Goal: Task Accomplishment & Management: Use online tool/utility

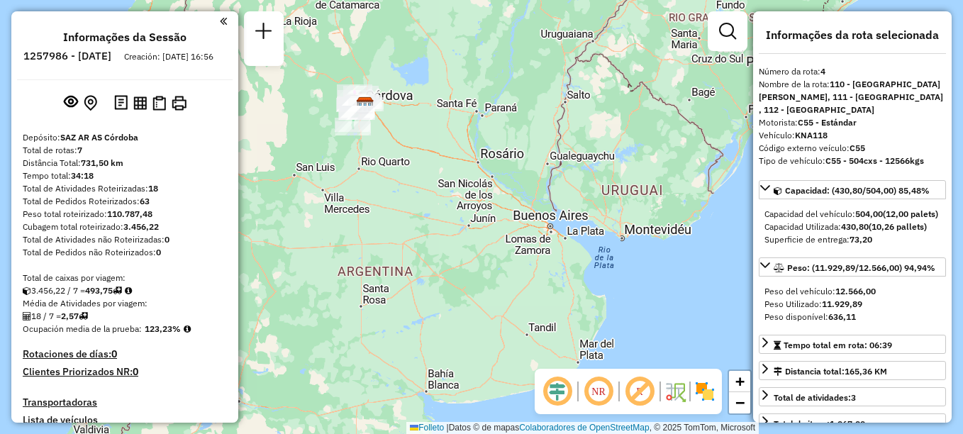
select select "**********"
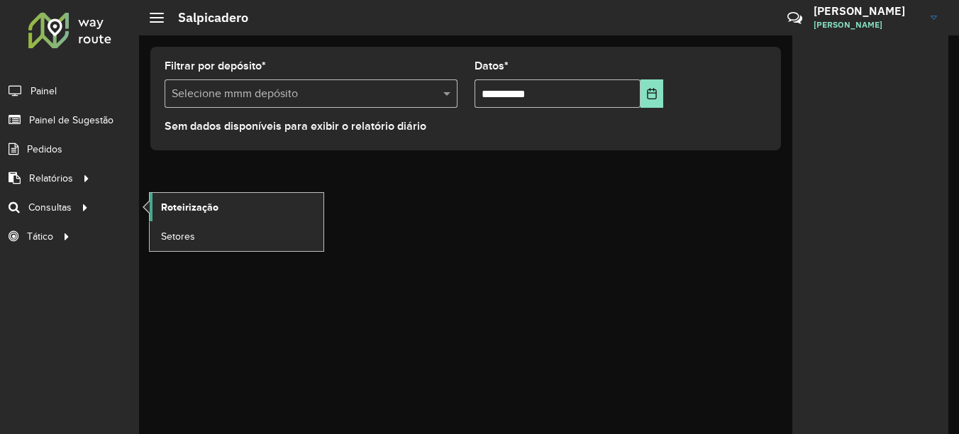
click at [206, 206] on span "Roteirização" at bounding box center [189, 207] width 57 height 15
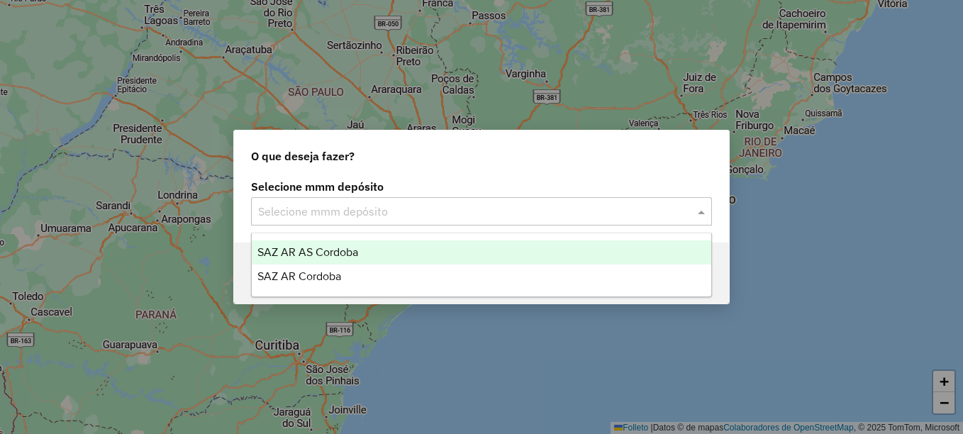
click at [289, 214] on input "text" at bounding box center [467, 212] width 419 height 17
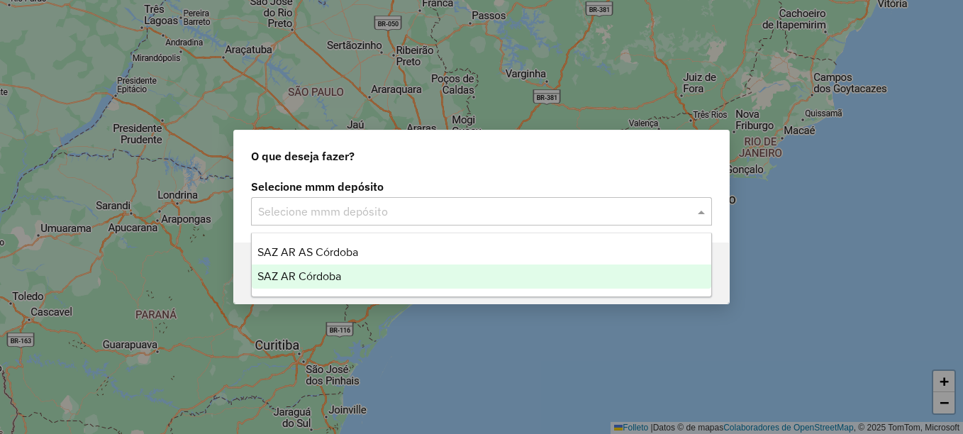
click at [291, 265] on div "SAZ AR Córdoba" at bounding box center [482, 277] width 460 height 24
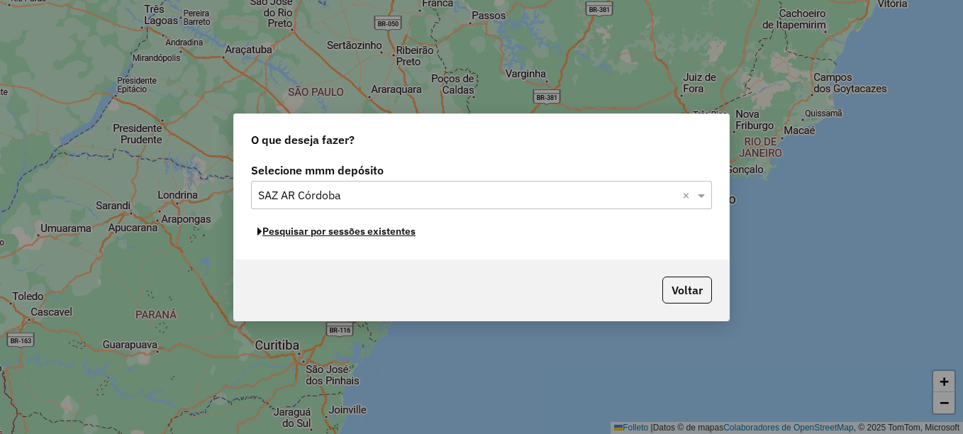
click at [338, 234] on font "Pesquisar por sessões existentes" at bounding box center [338, 231] width 153 height 13
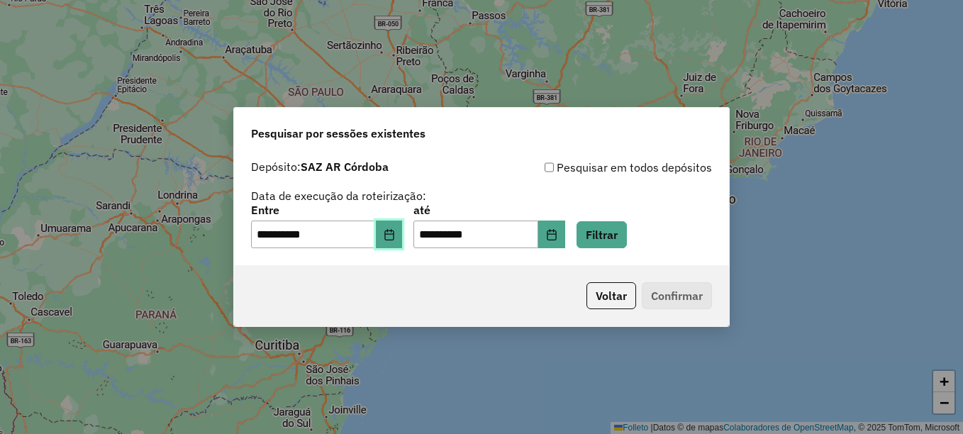
click at [398, 241] on button "Elija la fecha" at bounding box center [389, 235] width 27 height 28
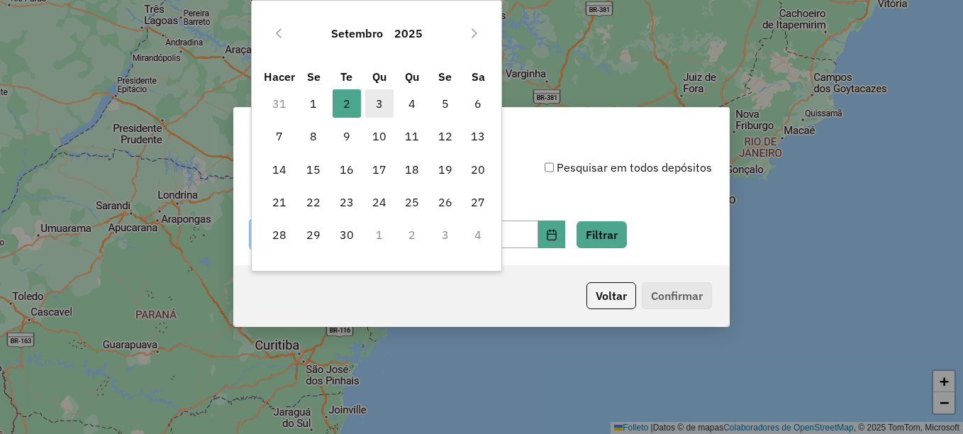
click at [374, 99] on span "3" at bounding box center [379, 103] width 28 height 28
type input "**********"
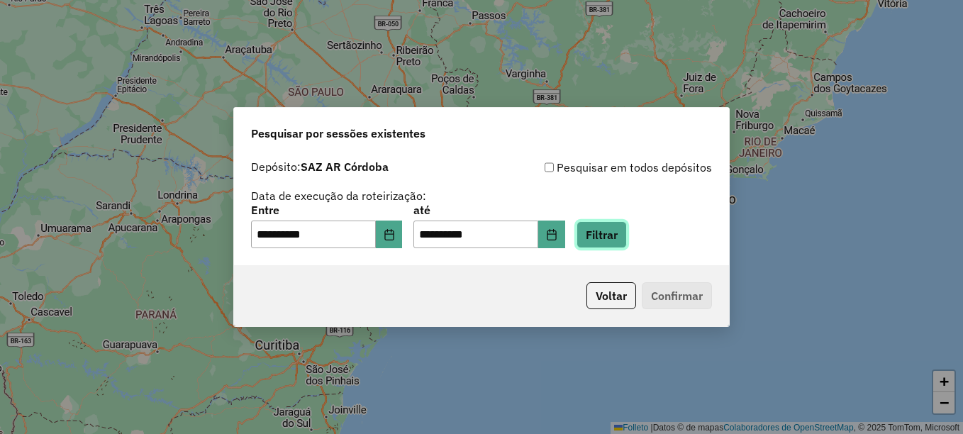
click at [608, 233] on button "Filtrar" at bounding box center [602, 234] width 50 height 27
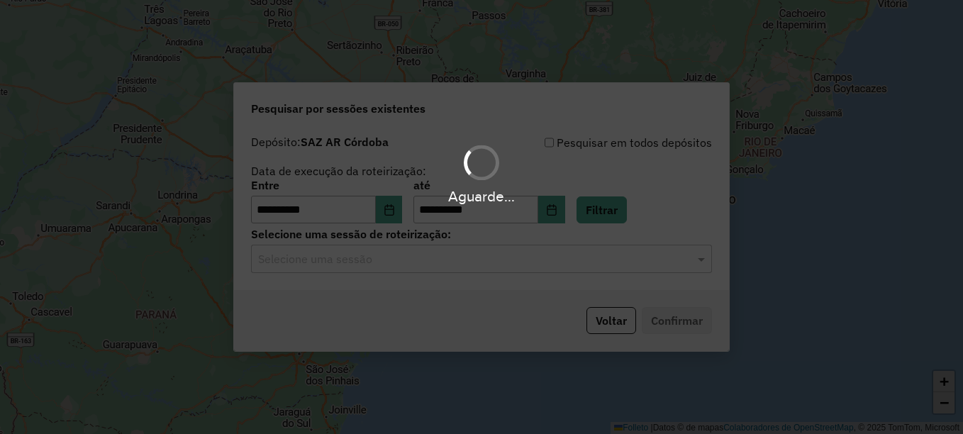
click at [441, 265] on hb-app "**********" at bounding box center [481, 217] width 963 height 434
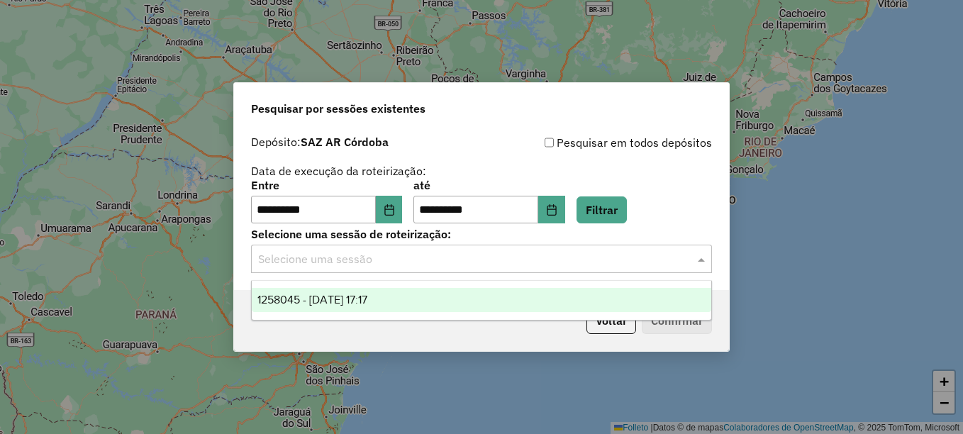
click at [441, 265] on input "text" at bounding box center [467, 259] width 419 height 17
click at [367, 301] on span "1258045 - 03/09/2025 17:17" at bounding box center [312, 300] width 110 height 12
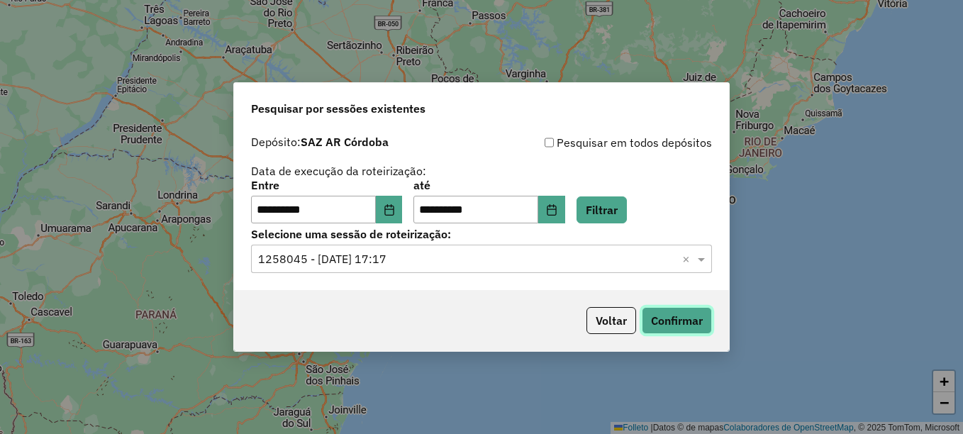
click at [669, 318] on button "Confirmar" at bounding box center [677, 320] width 70 height 27
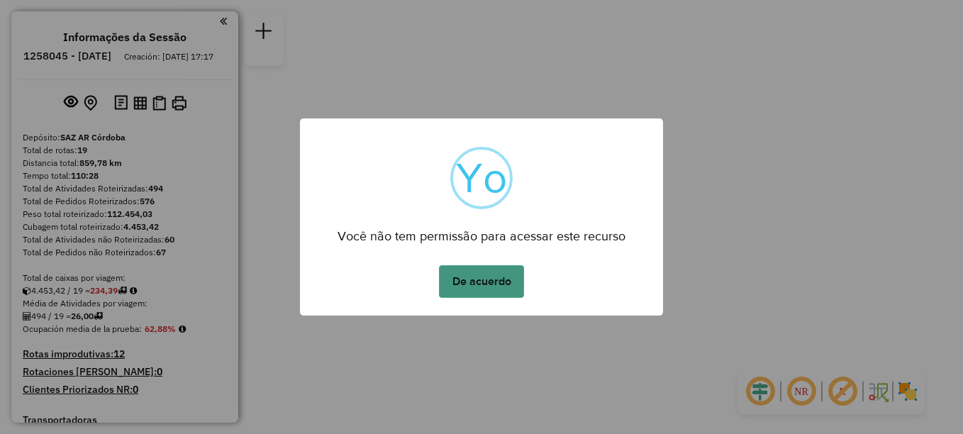
click at [476, 275] on button "De acuerdo" at bounding box center [481, 281] width 85 height 33
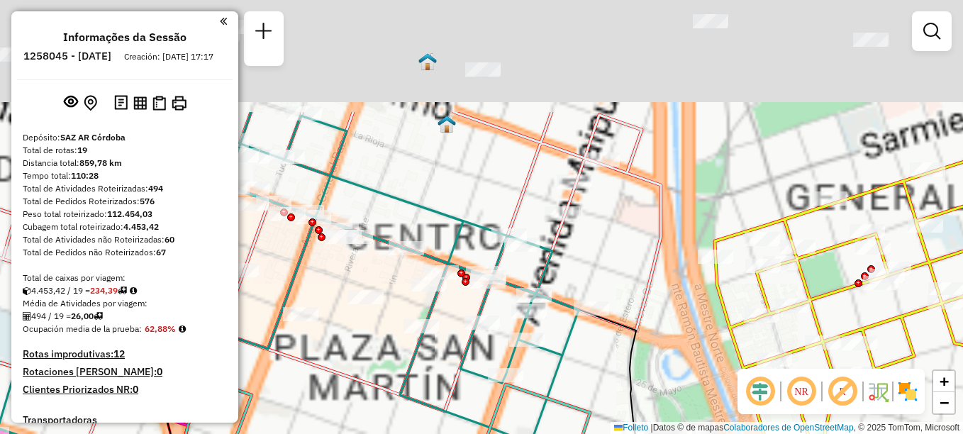
drag, startPoint x: 457, startPoint y: 287, endPoint x: 457, endPoint y: 314, distance: 27.0
click at [457, 314] on div "Janela de atendimento Grade de atendimento Capacidade Transportadoras Veículos …" at bounding box center [481, 217] width 963 height 434
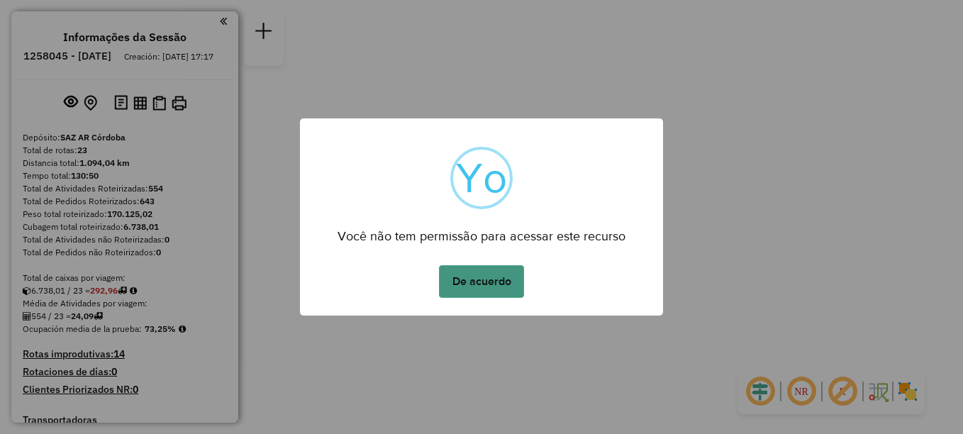
click at [509, 267] on button "De acuerdo" at bounding box center [481, 281] width 85 height 33
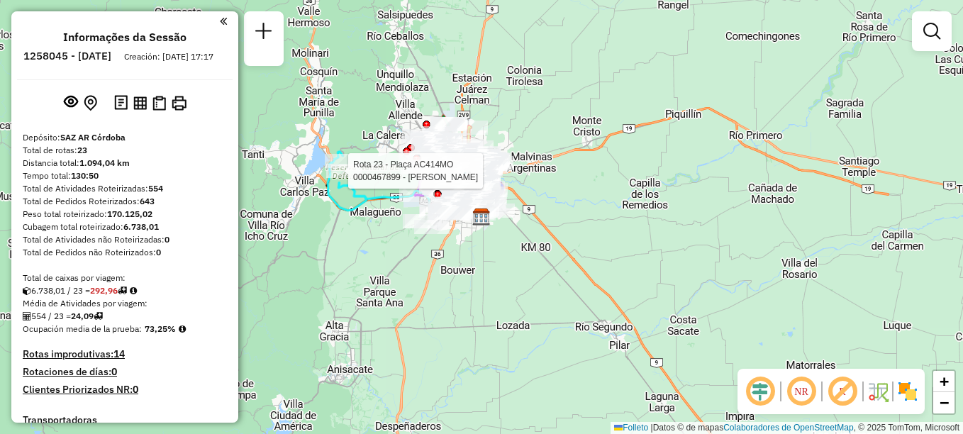
select select "**********"
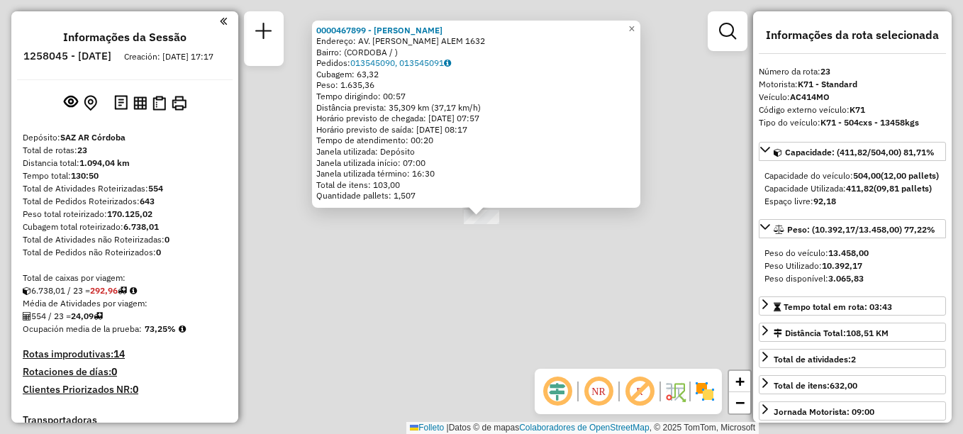
scroll to position [1843, 0]
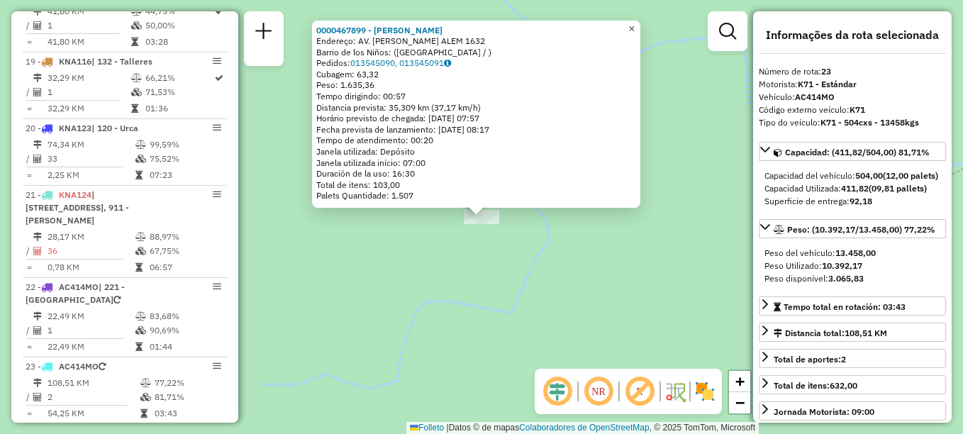
click at [635, 24] on span "×" at bounding box center [631, 29] width 6 height 12
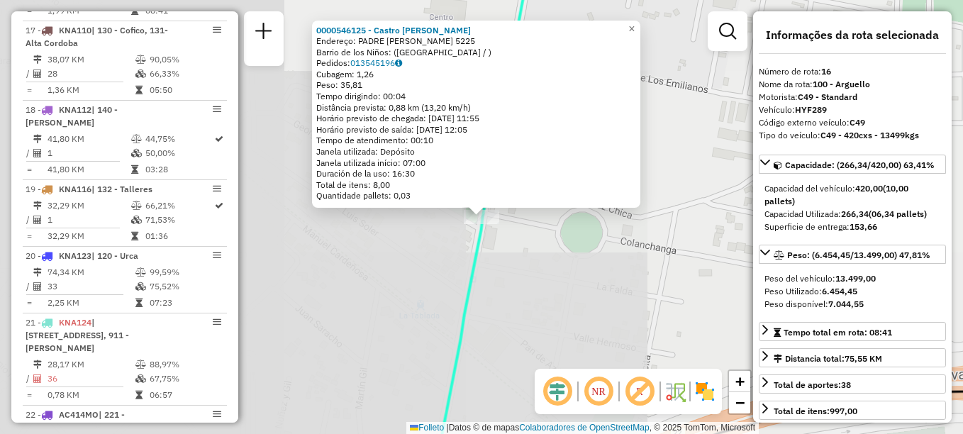
scroll to position [1633, 0]
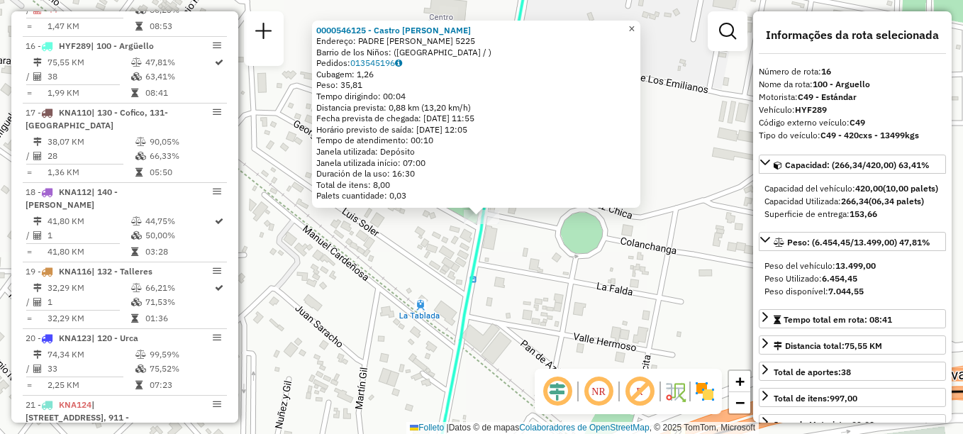
click at [635, 26] on span "×" at bounding box center [631, 29] width 6 height 12
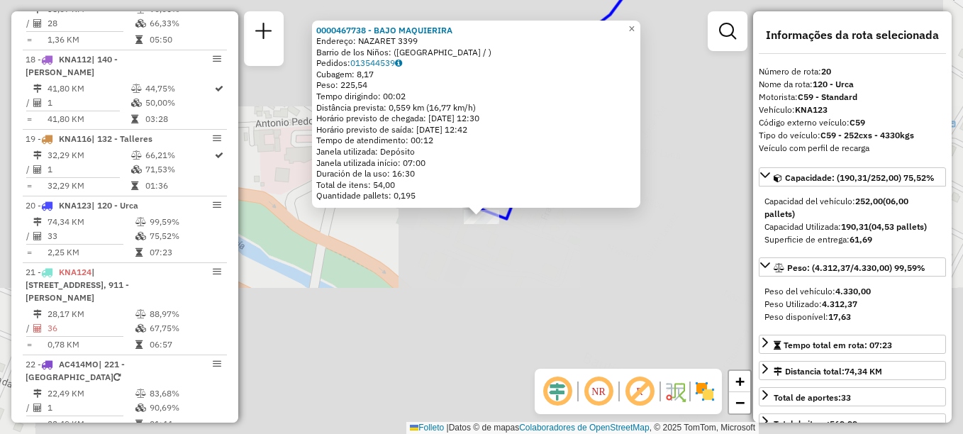
scroll to position [1843, 0]
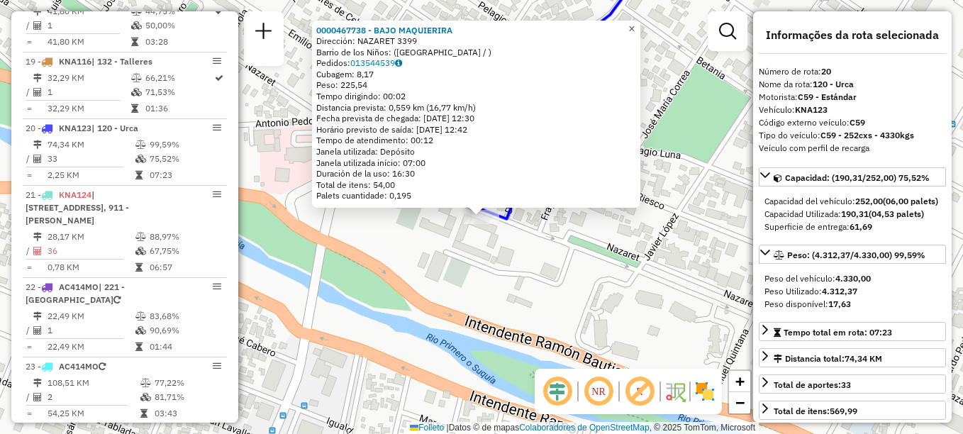
click at [635, 27] on span "×" at bounding box center [631, 29] width 6 height 12
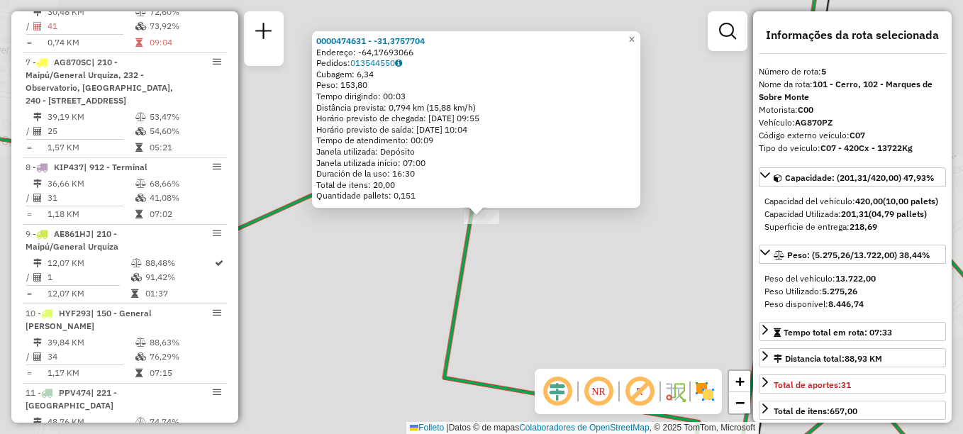
scroll to position [797, 0]
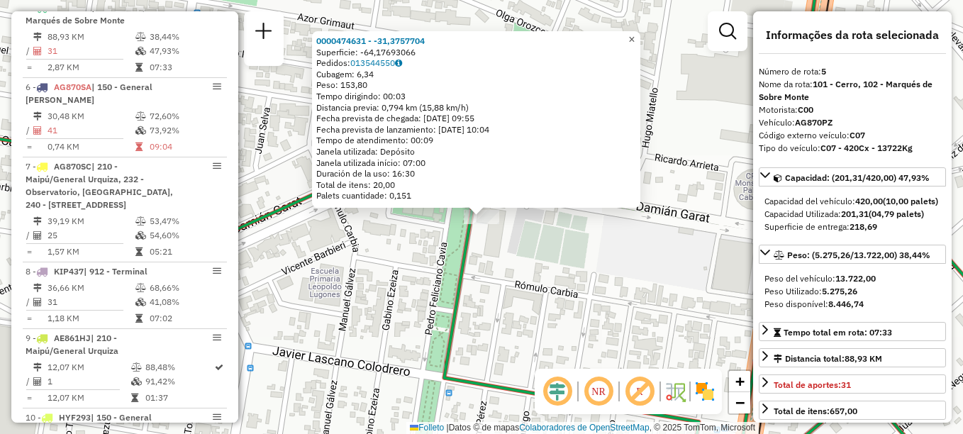
click at [635, 35] on span "×" at bounding box center [631, 39] width 6 height 12
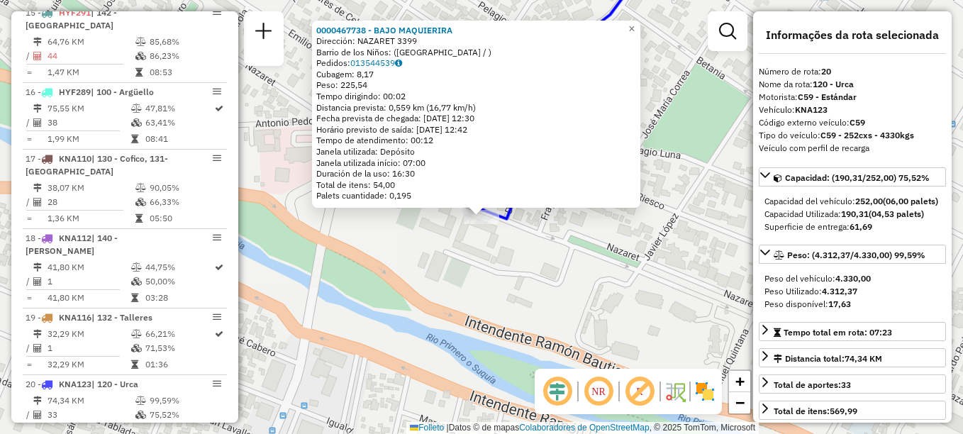
scroll to position [1843, 0]
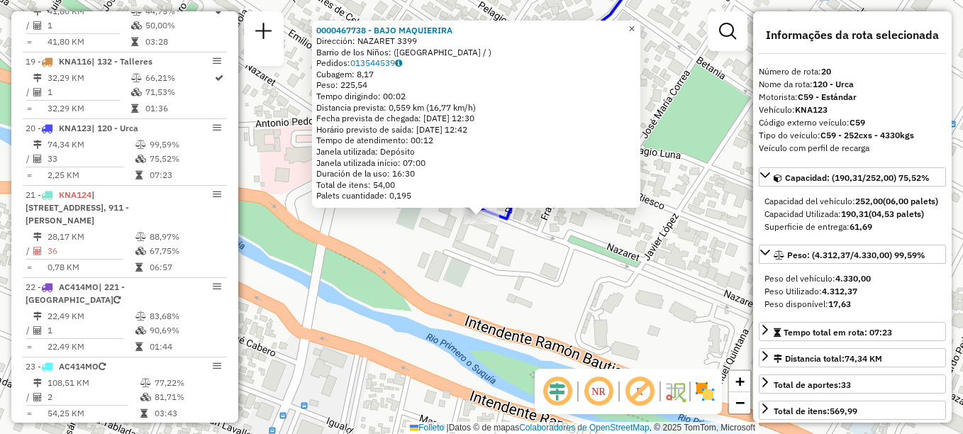
click at [635, 23] on span "×" at bounding box center [631, 29] width 6 height 12
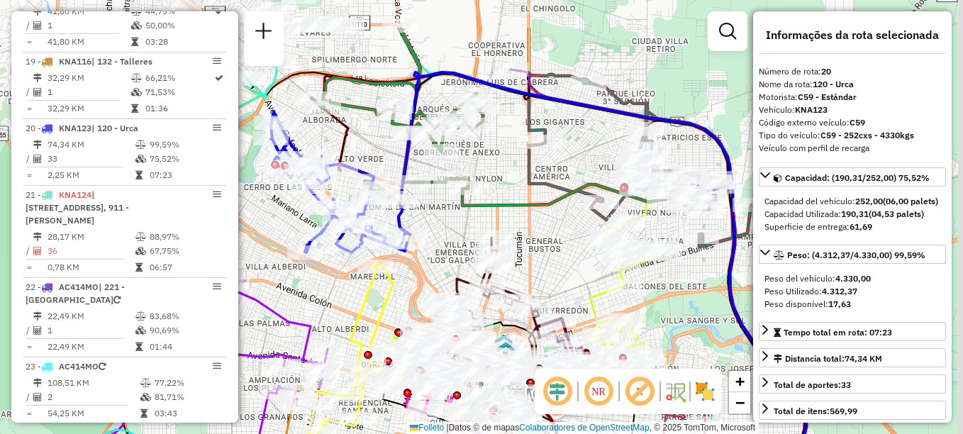
drag, startPoint x: 467, startPoint y: 175, endPoint x: 431, endPoint y: 226, distance: 62.8
click at [431, 228] on div "Rota 20 - Placa KNA123 0000550518 - [PERSON_NAME] de atendimento Grade de atend…" at bounding box center [481, 217] width 963 height 434
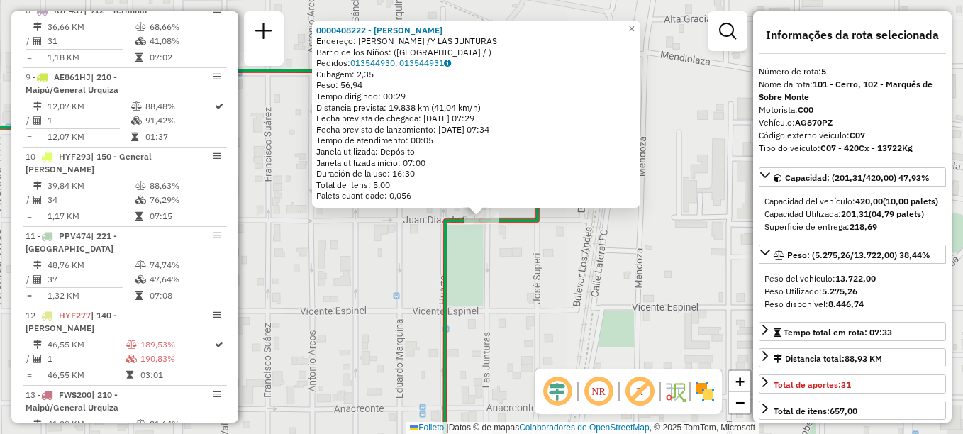
scroll to position [797, 0]
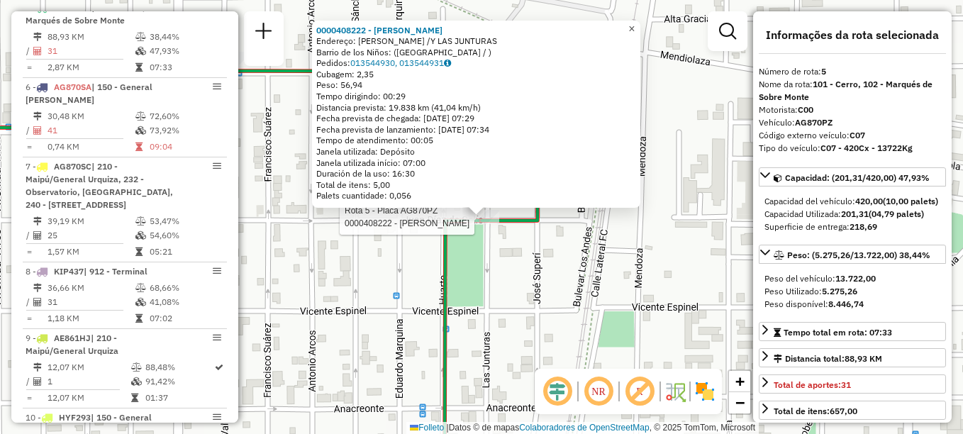
click at [641, 27] on link "×" at bounding box center [632, 29] width 17 height 17
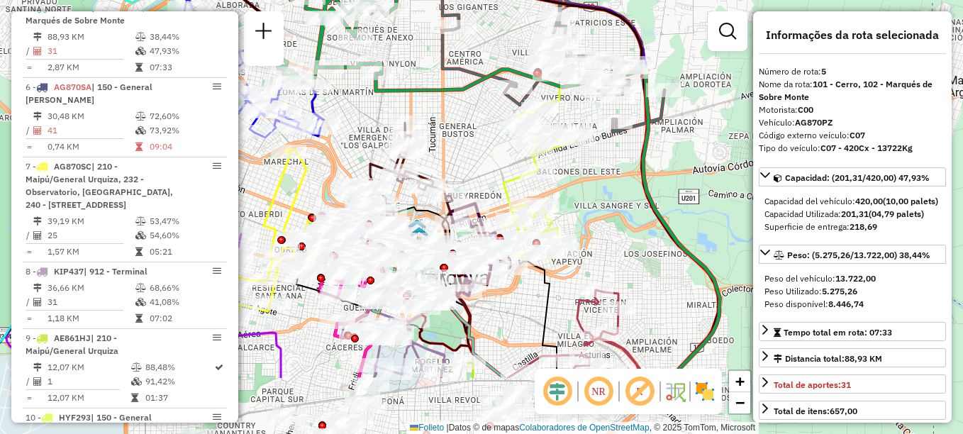
drag, startPoint x: 375, startPoint y: 263, endPoint x: 462, endPoint y: 158, distance: 136.5
click at [462, 158] on div "Janela de atendimento Grade de atendimento Capacidade Transportadoras Veículos …" at bounding box center [481, 217] width 963 height 434
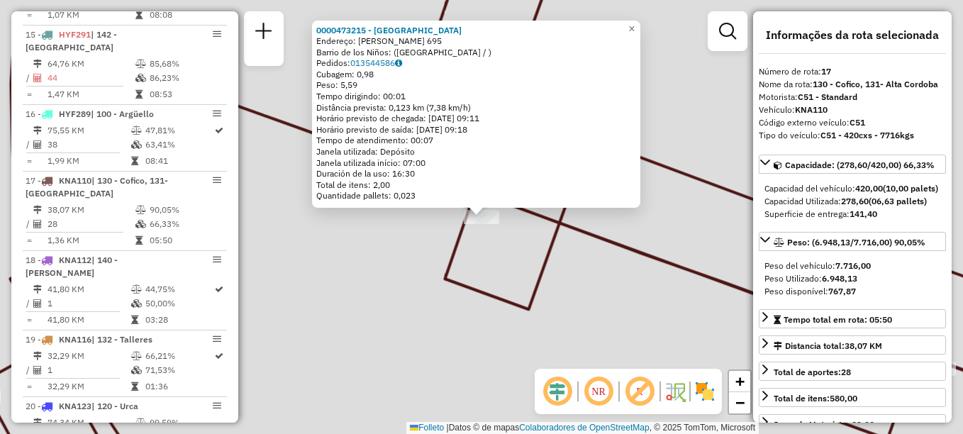
scroll to position [1700, 0]
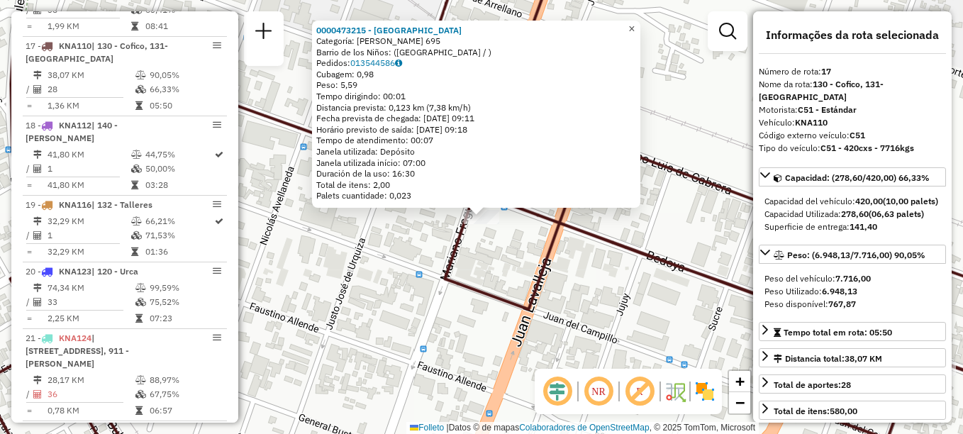
click at [635, 27] on span "×" at bounding box center [631, 29] width 6 height 12
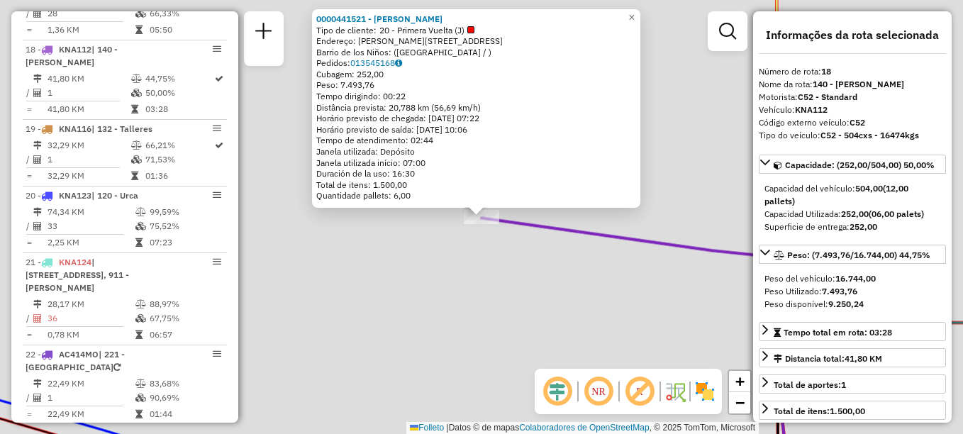
scroll to position [1779, 0]
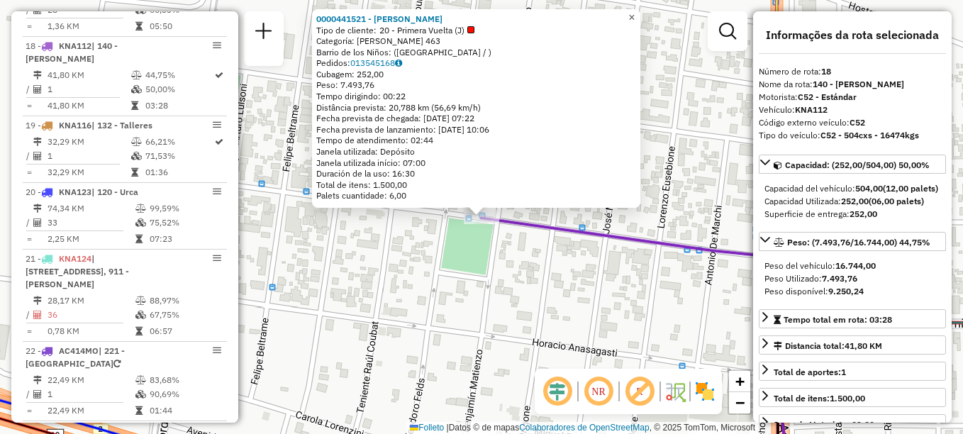
click at [635, 15] on span "×" at bounding box center [631, 17] width 6 height 12
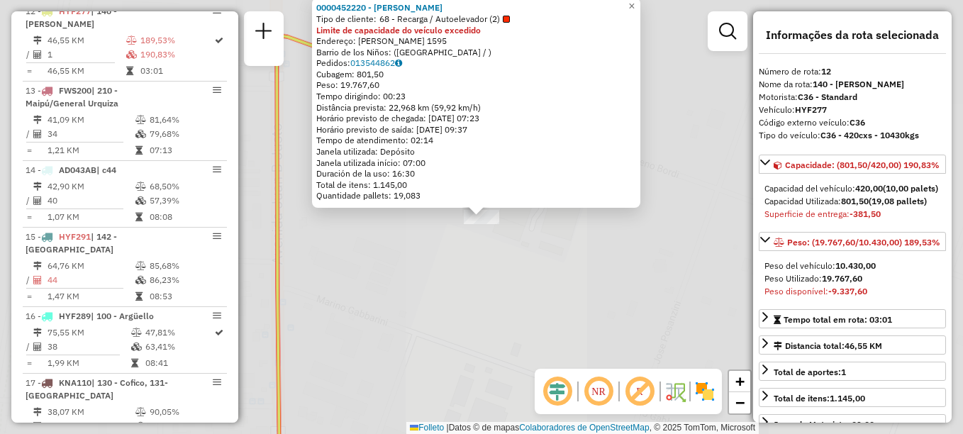
scroll to position [1341, 0]
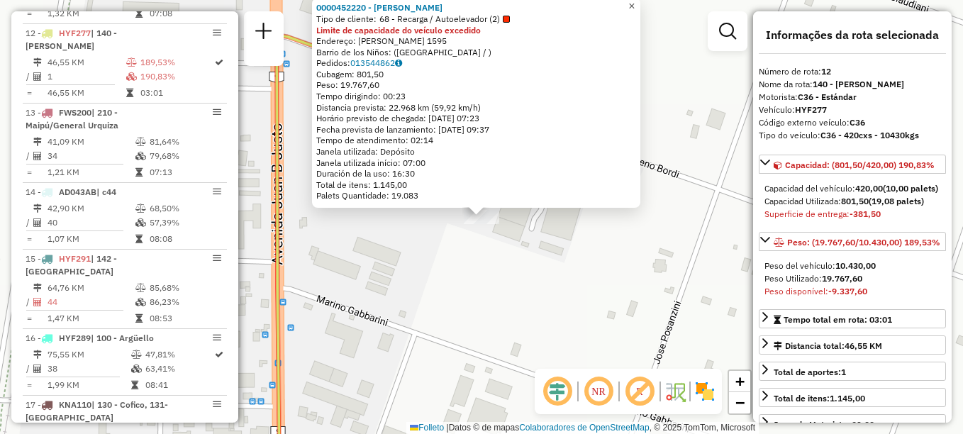
click at [635, 1] on span "×" at bounding box center [631, 6] width 6 height 12
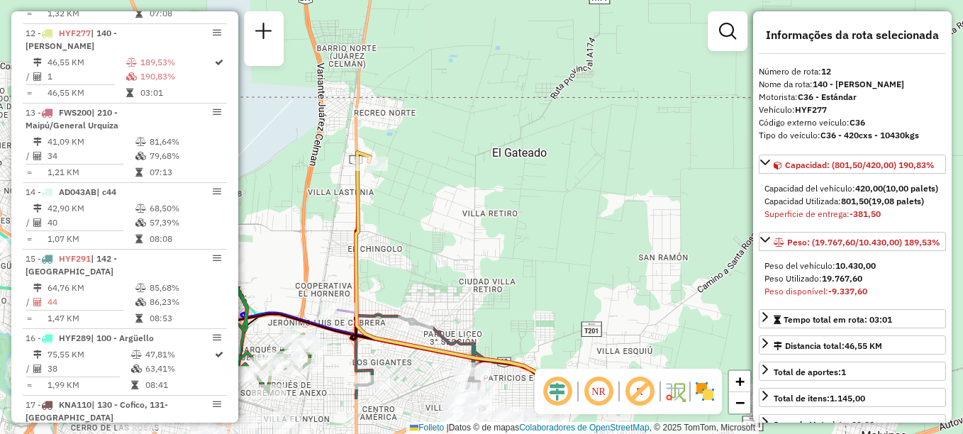
drag, startPoint x: 495, startPoint y: 184, endPoint x: 430, endPoint y: 76, distance: 126.6
click at [428, 79] on div "Janela de atendimento Grade de atendimento Capacidade Transportadoras Veículos …" at bounding box center [481, 217] width 963 height 434
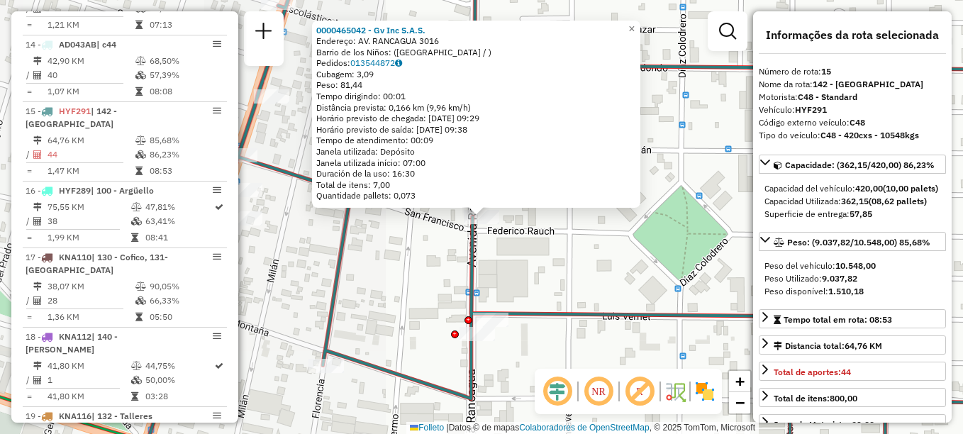
scroll to position [1566, 0]
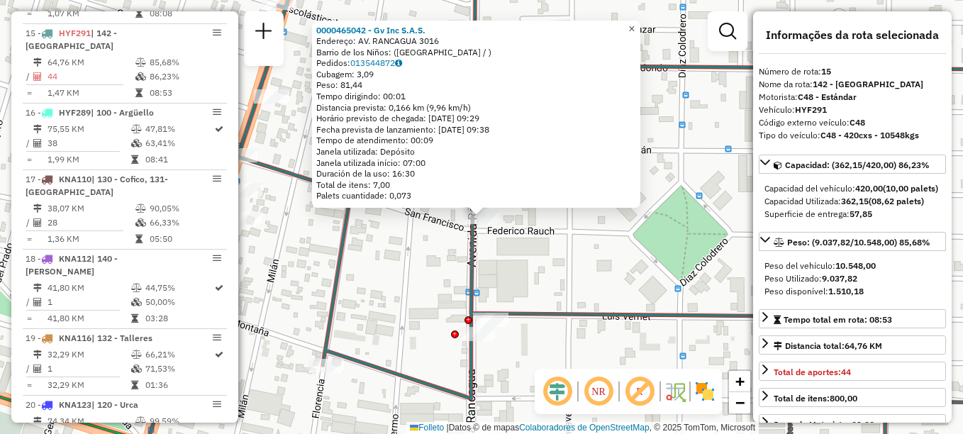
click at [635, 25] on span "×" at bounding box center [631, 29] width 6 height 12
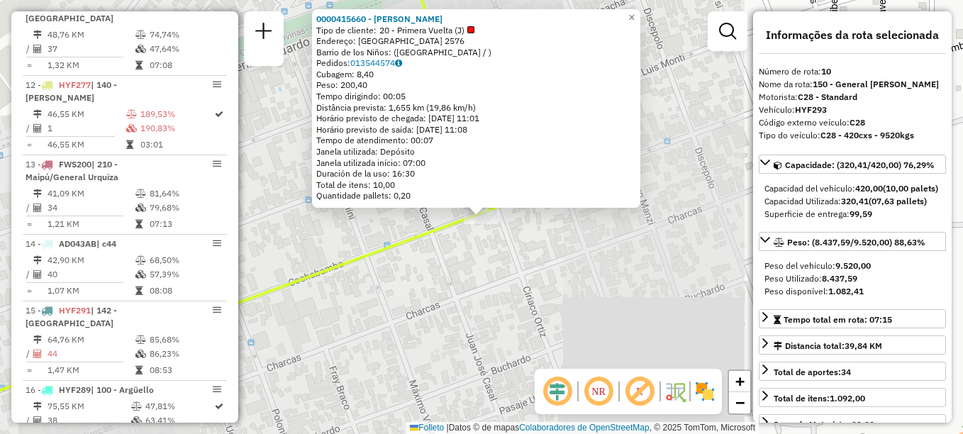
scroll to position [1195, 0]
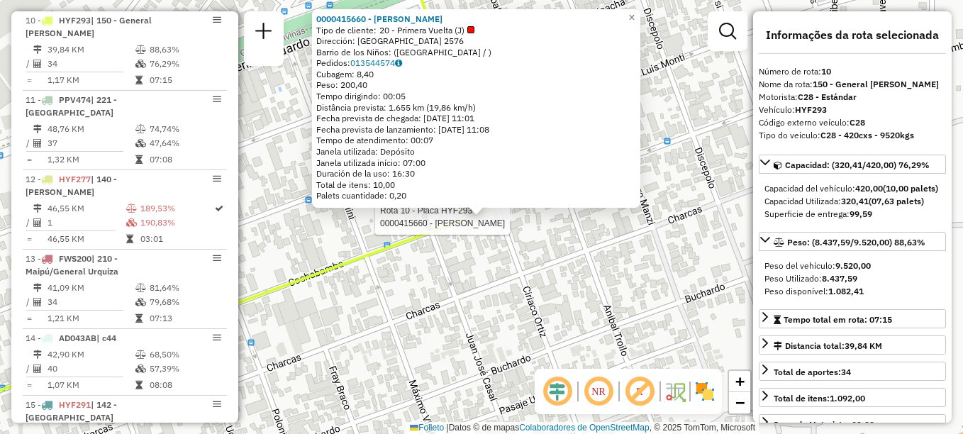
click at [534, 260] on div "Rota 10 - Placa HYF293 0000415660 - Dai Jie 0000415660 - [PERSON_NAME] Tipo de …" at bounding box center [481, 217] width 963 height 434
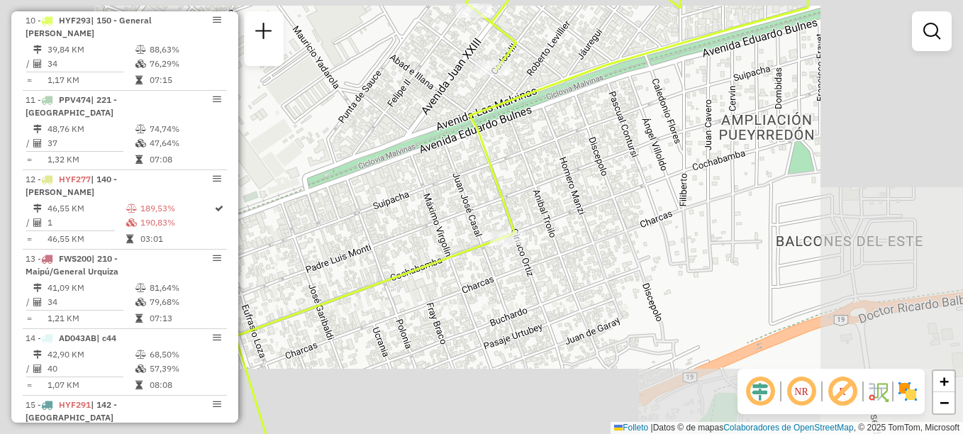
drag, startPoint x: 504, startPoint y: 313, endPoint x: 653, endPoint y: 164, distance: 210.2
click at [648, 168] on div "Janela de atendimento Grade de atendimento Capacidade Transportadoras Veículos …" at bounding box center [481, 217] width 963 height 434
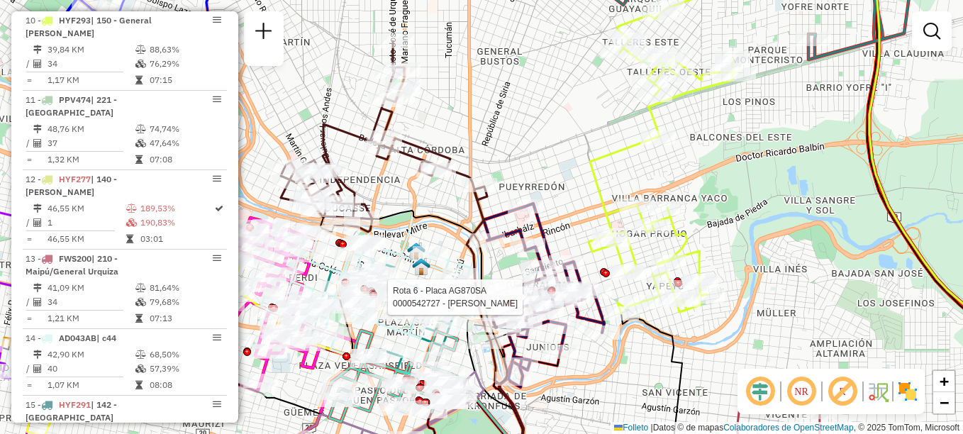
select select "**********"
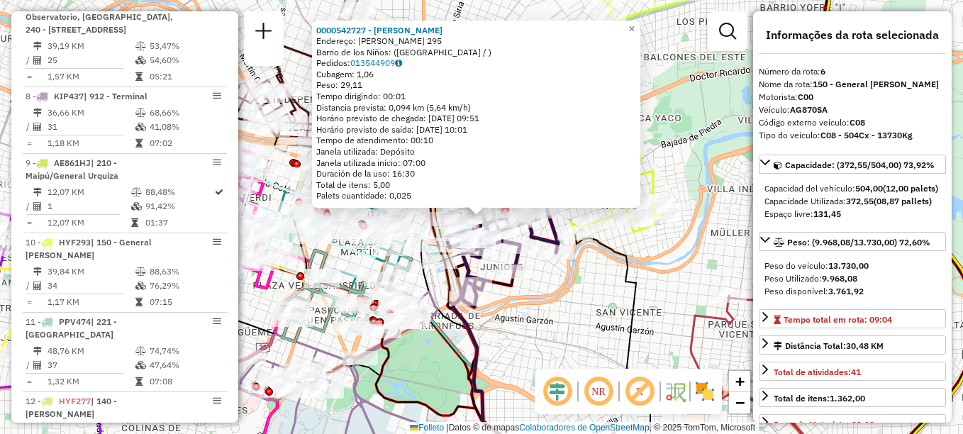
scroll to position [877, 0]
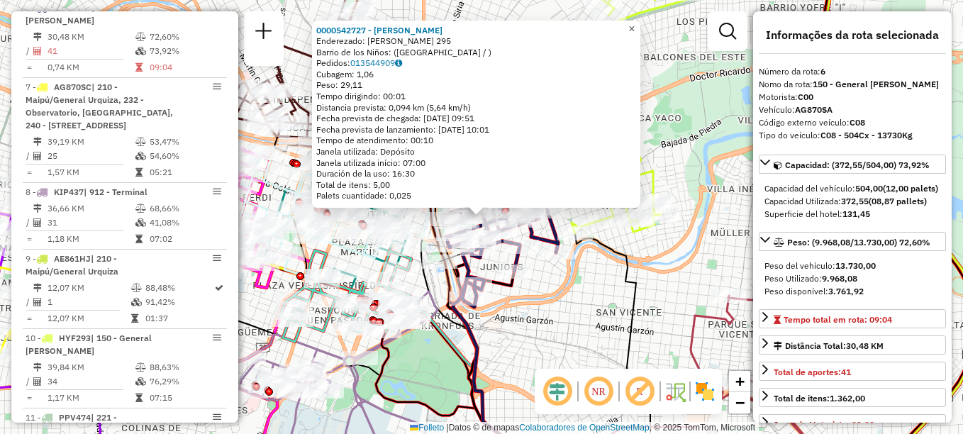
click at [635, 23] on span "×" at bounding box center [631, 29] width 6 height 12
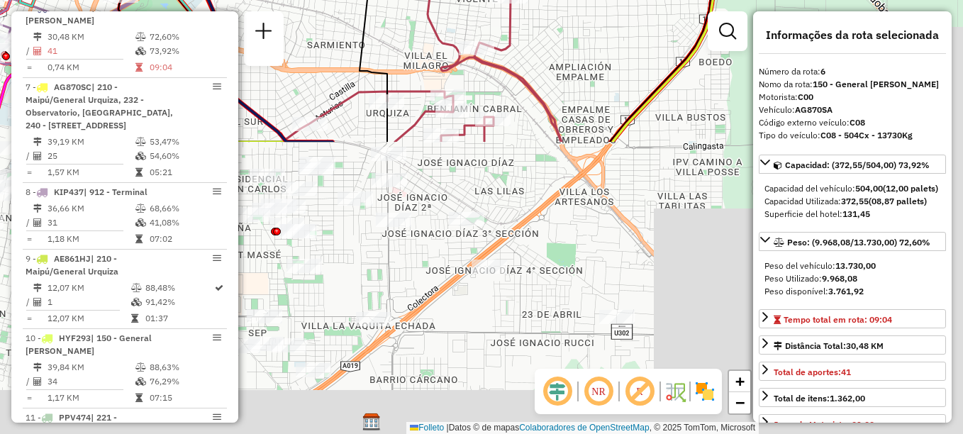
drag, startPoint x: 496, startPoint y: 239, endPoint x: 284, endPoint y: -55, distance: 362.3
click at [284, 0] on html "Aguarde... Pop-up bloqueado! Seu navegador bloqueou automáticamente a abertura …" at bounding box center [481, 217] width 963 height 434
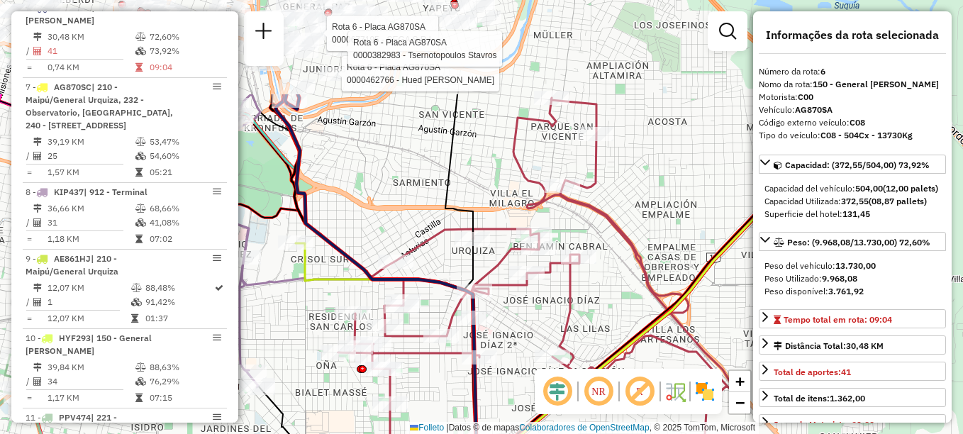
drag, startPoint x: 444, startPoint y: 195, endPoint x: 462, endPoint y: 226, distance: 35.6
click at [462, 225] on icon at bounding box center [522, 303] width 433 height 410
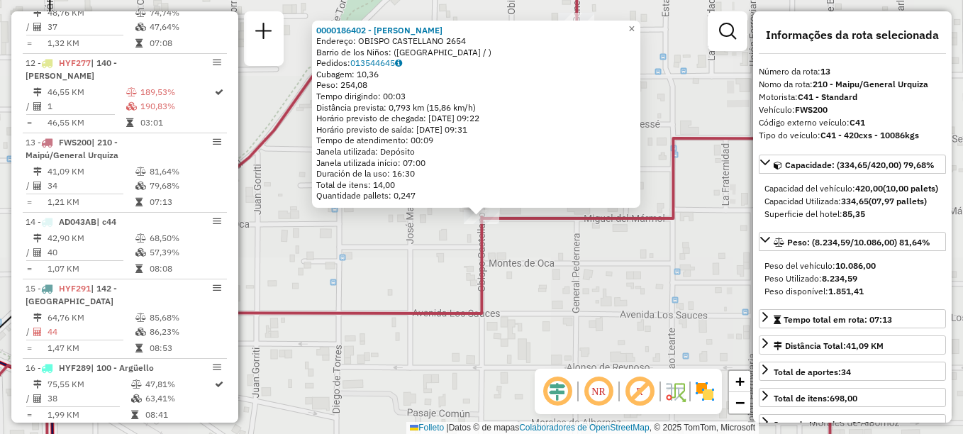
scroll to position [1420, 0]
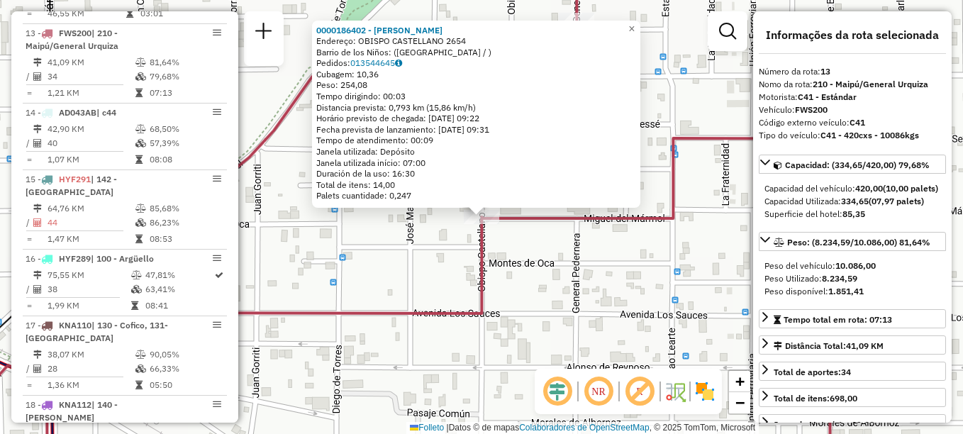
click at [512, 341] on div "Rota 13 - Placa FWS200 0000186402 - Peñalosa [PERSON_NAME] 0000186402 - [PERSON…" at bounding box center [481, 217] width 963 height 434
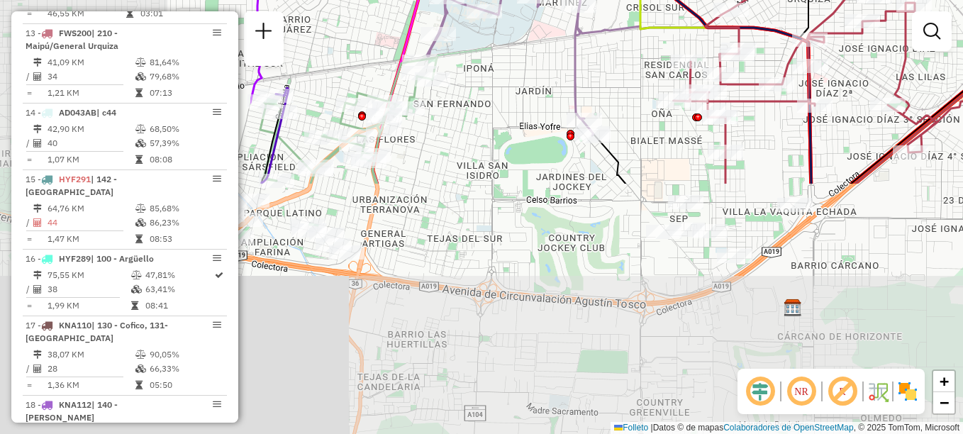
drag, startPoint x: 600, startPoint y: 228, endPoint x: 842, endPoint y: 44, distance: 304.2
click at [842, 44] on div "Rota 13 - Placa FWS200 0000186402 - [PERSON_NAME] de atendimento Grade de atend…" at bounding box center [481, 217] width 963 height 434
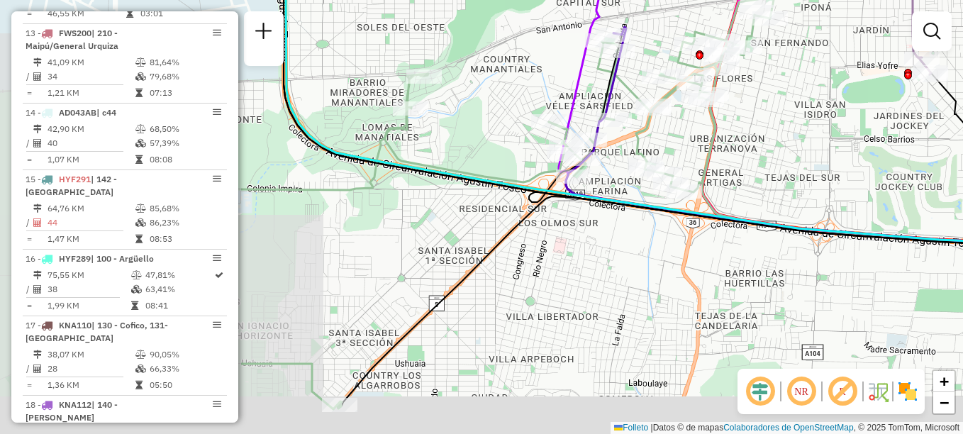
drag, startPoint x: 609, startPoint y: 210, endPoint x: 948, endPoint y: 144, distance: 345.4
click at [948, 144] on div "Rota 13 - Placa FWS200 0000186402 - [PERSON_NAME] de atendimento Grade de atend…" at bounding box center [481, 217] width 963 height 434
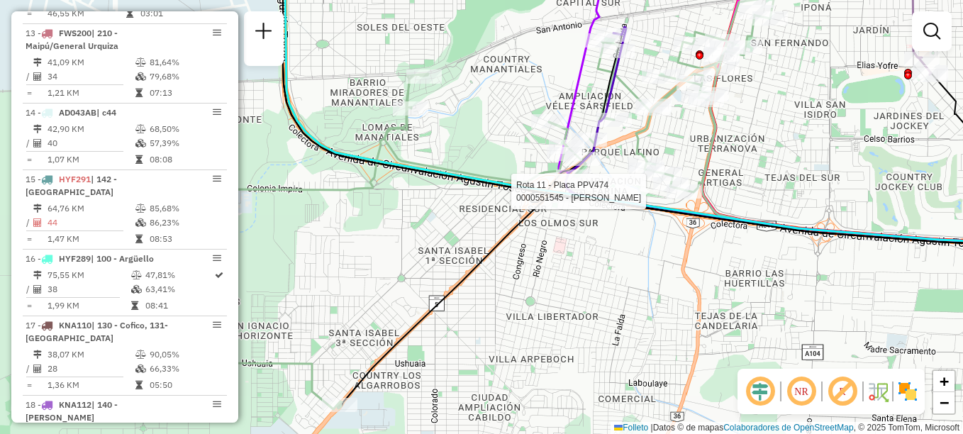
select select "**********"
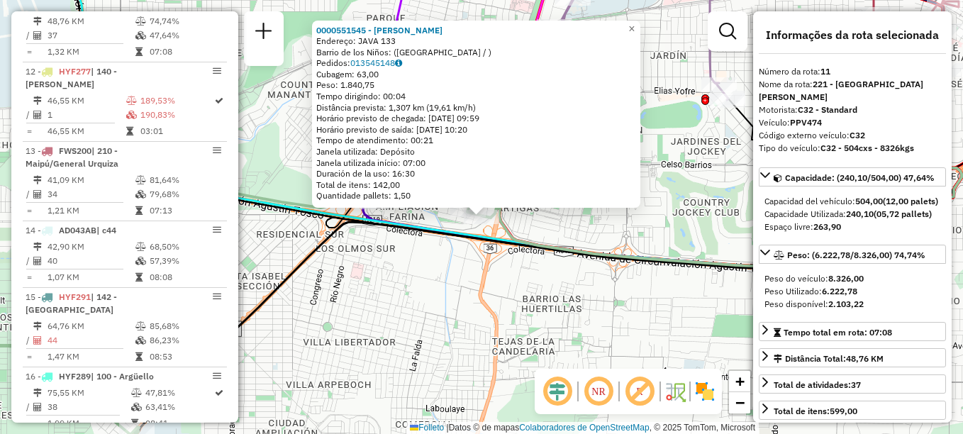
scroll to position [1261, 0]
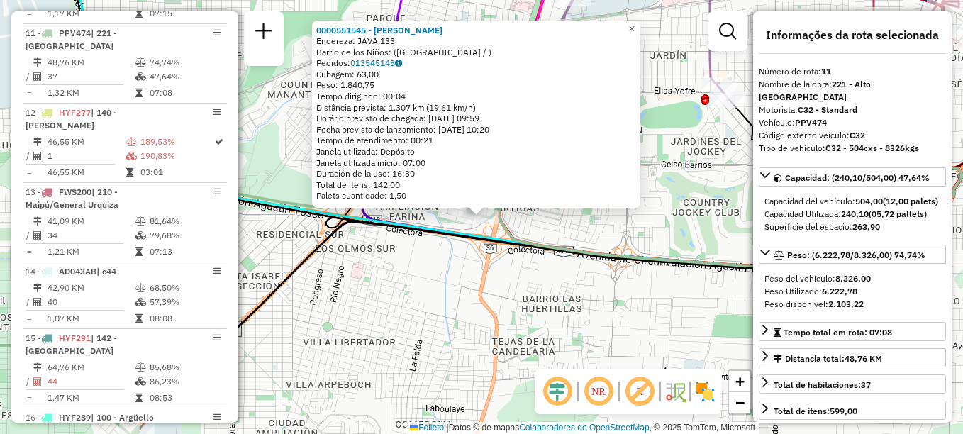
click at [635, 23] on span "×" at bounding box center [631, 29] width 6 height 12
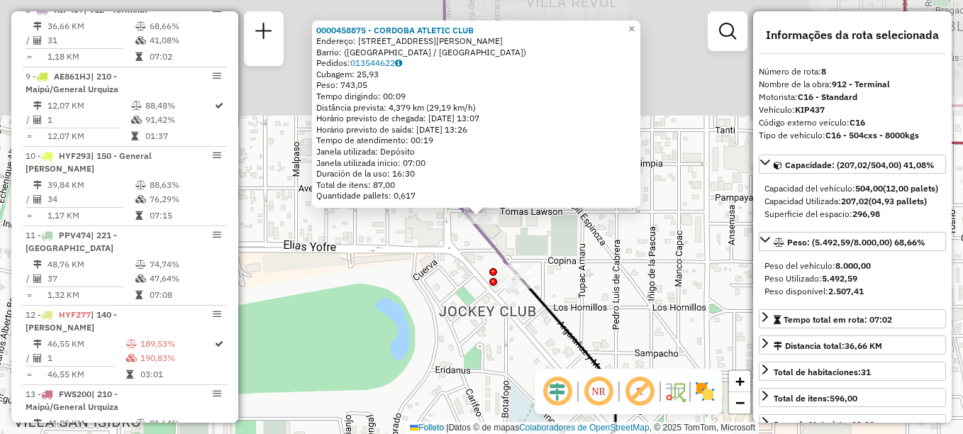
scroll to position [1048, 0]
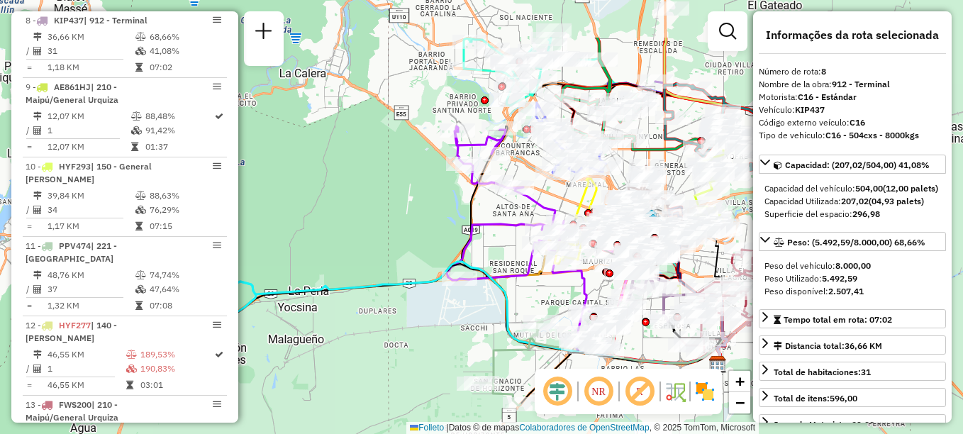
drag, startPoint x: 425, startPoint y: 127, endPoint x: 461, endPoint y: 205, distance: 86.0
click at [461, 205] on div "Janela de atendimento Grade de atendimento Capacidade Transportadoras Veículos …" at bounding box center [481, 217] width 963 height 434
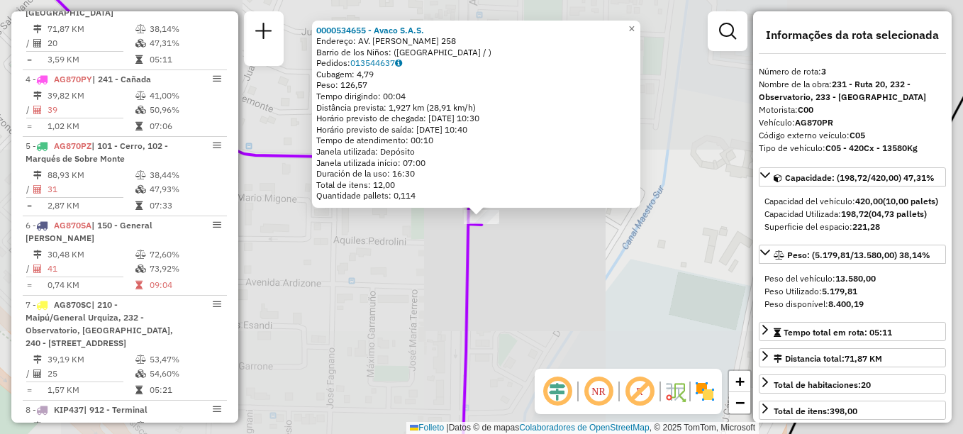
scroll to position [638, 0]
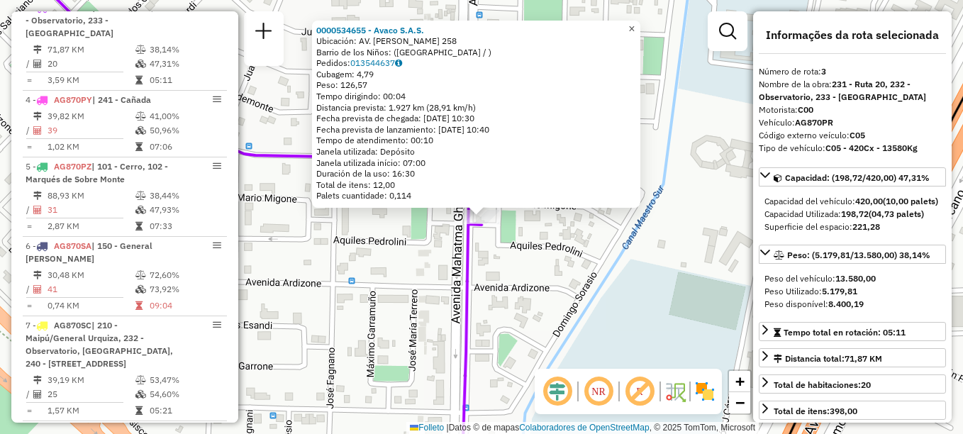
click at [635, 24] on span "×" at bounding box center [631, 29] width 6 height 12
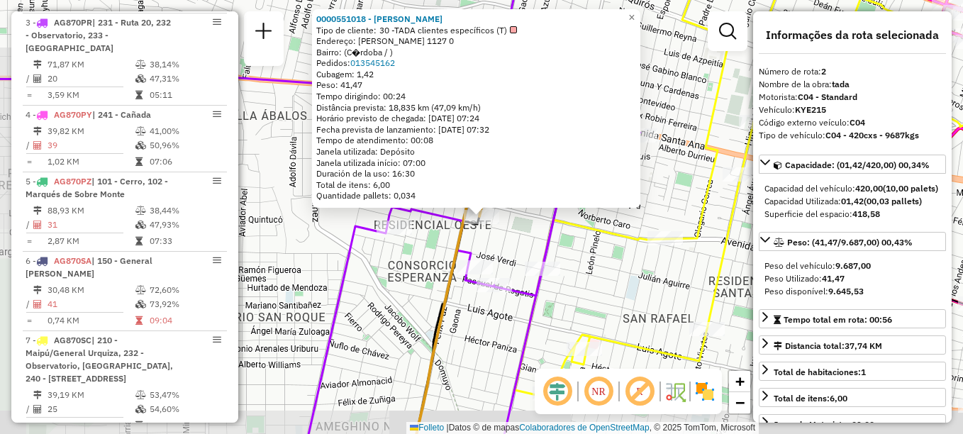
scroll to position [572, 0]
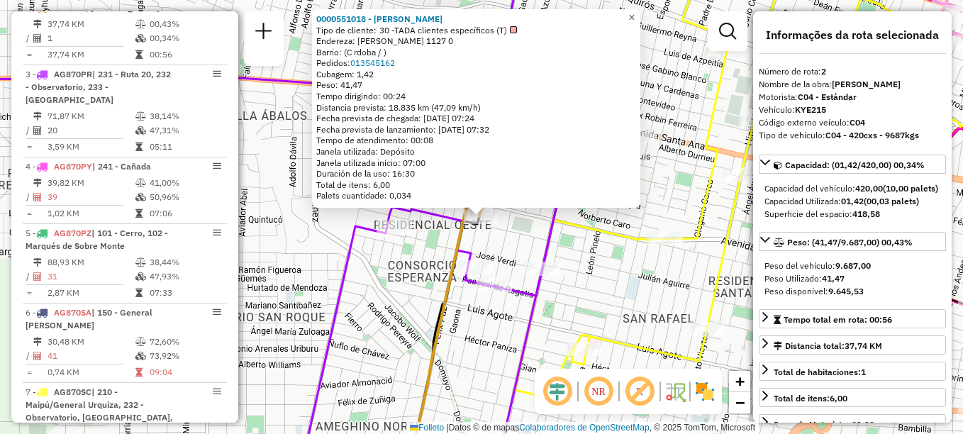
click at [635, 14] on span "×" at bounding box center [631, 17] width 6 height 12
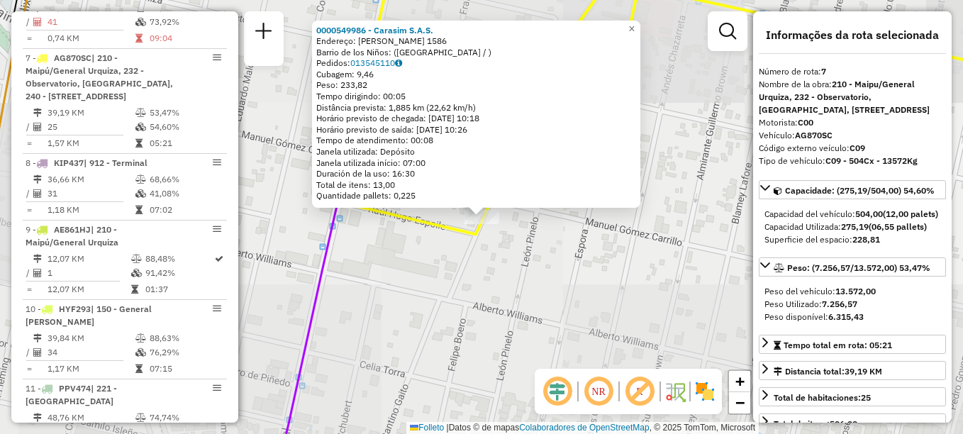
scroll to position [943, 0]
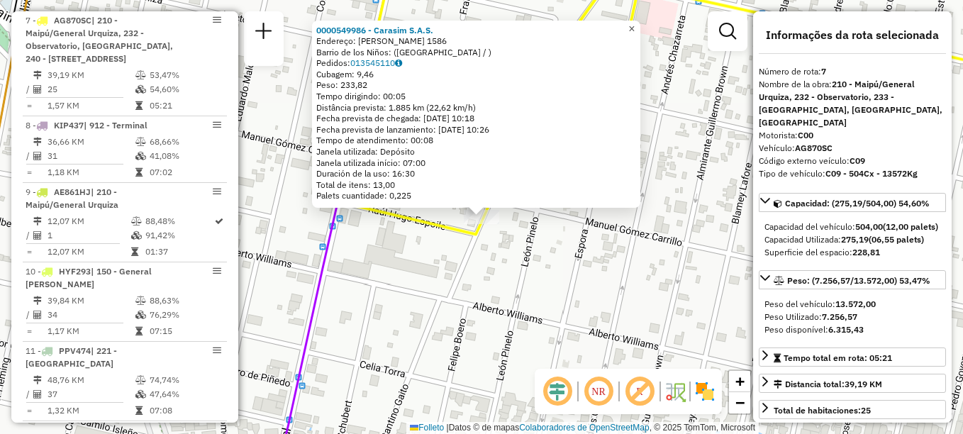
click at [635, 26] on span "×" at bounding box center [631, 29] width 6 height 12
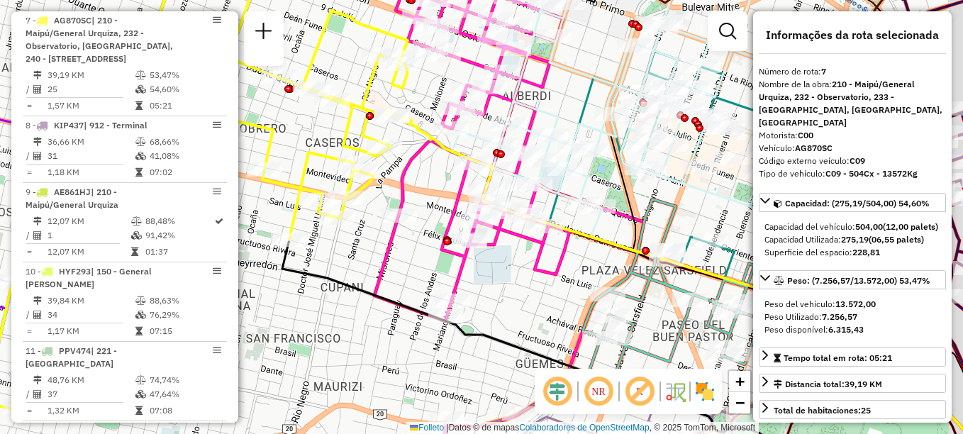
drag, startPoint x: 523, startPoint y: 262, endPoint x: 386, endPoint y: 236, distance: 139.5
click at [387, 250] on div "Janela de atendimento Grade de atendimento Capacidade Transportadoras Veículos …" at bounding box center [481, 217] width 963 height 434
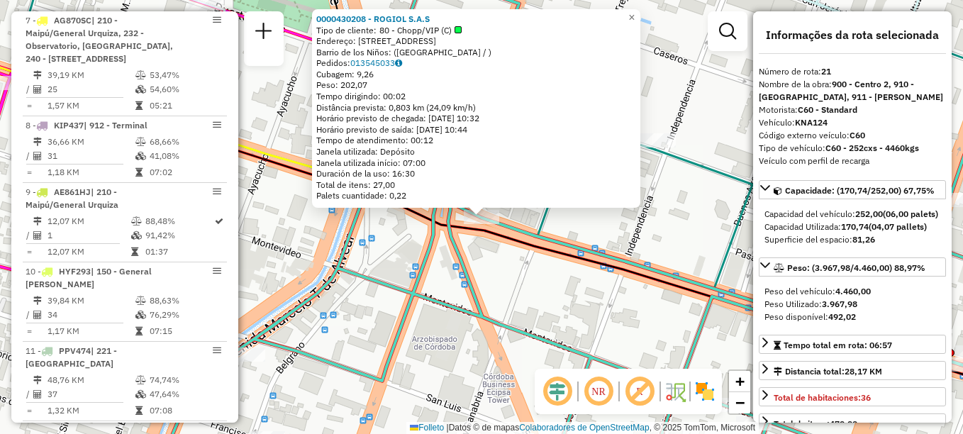
scroll to position [1843, 0]
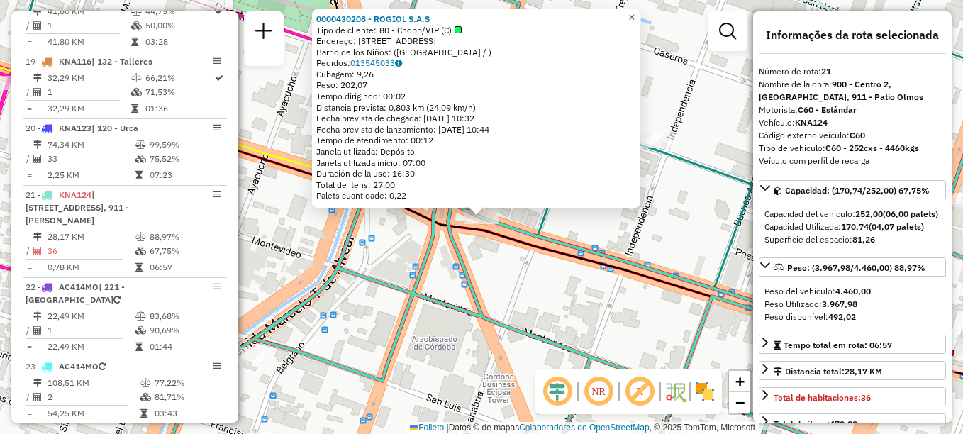
drag, startPoint x: 641, startPoint y: 13, endPoint x: 634, endPoint y: 23, distance: 11.8
click at [635, 13] on span "×" at bounding box center [631, 17] width 6 height 12
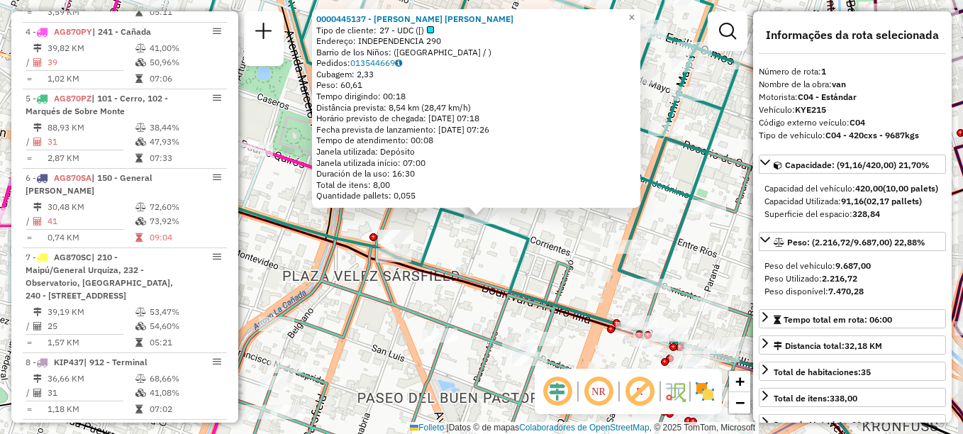
scroll to position [505, 0]
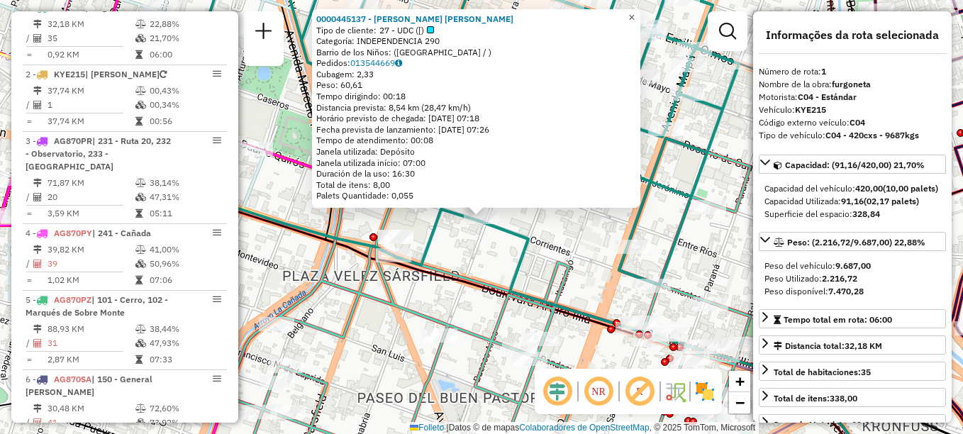
click at [635, 13] on span "×" at bounding box center [631, 17] width 6 height 12
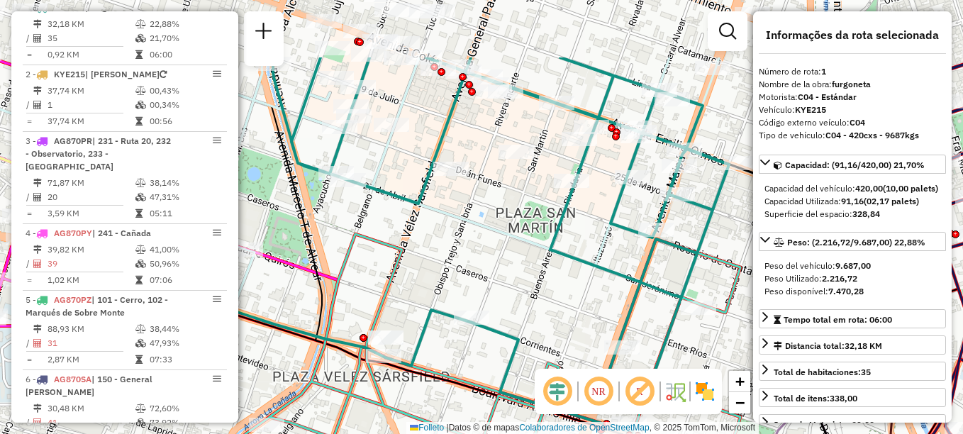
drag, startPoint x: 580, startPoint y: 206, endPoint x: 579, endPoint y: 219, distance: 12.8
click at [579, 219] on div "Rota 1 - Placa KYE215 0000459883 - Bailen S.A.S. Janela de atendimento Grade de…" at bounding box center [481, 217] width 963 height 434
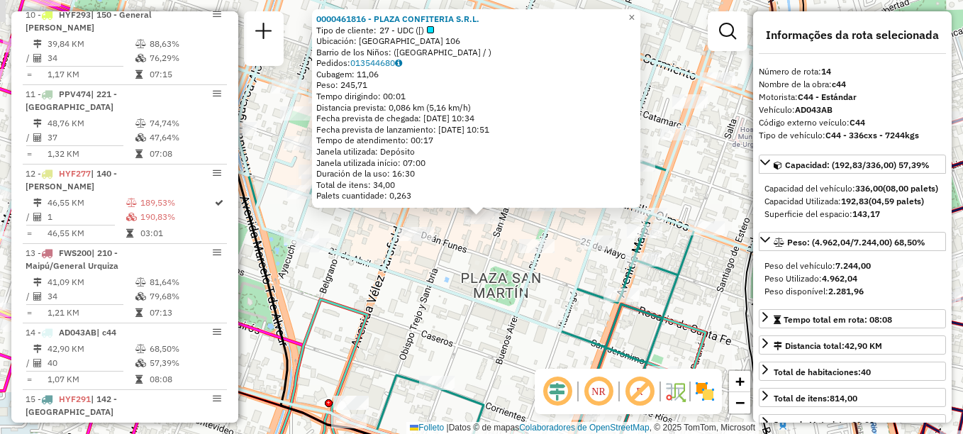
scroll to position [1500, 0]
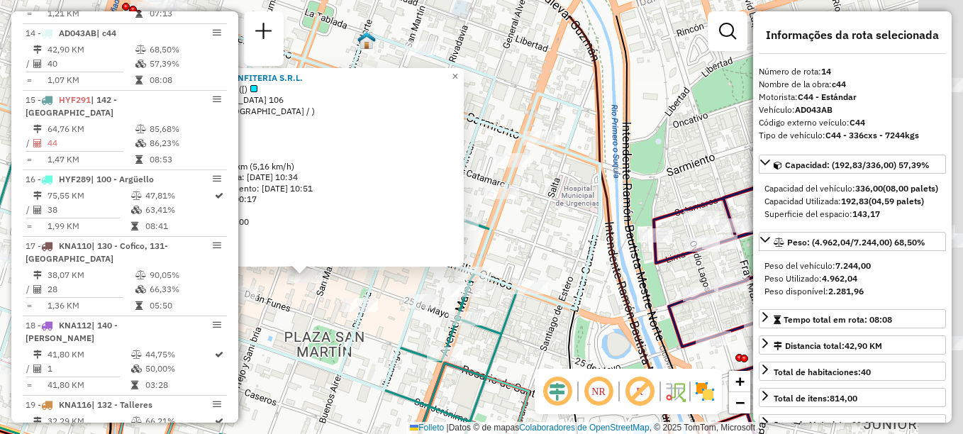
drag, startPoint x: 541, startPoint y: 275, endPoint x: 377, endPoint y: 320, distance: 169.2
click at [371, 329] on div "0000461816 - PLAZA CONFITERIA S.R.L. Tipo de cliente: 27 - UDC ([) Ubicación: […" at bounding box center [481, 217] width 963 height 434
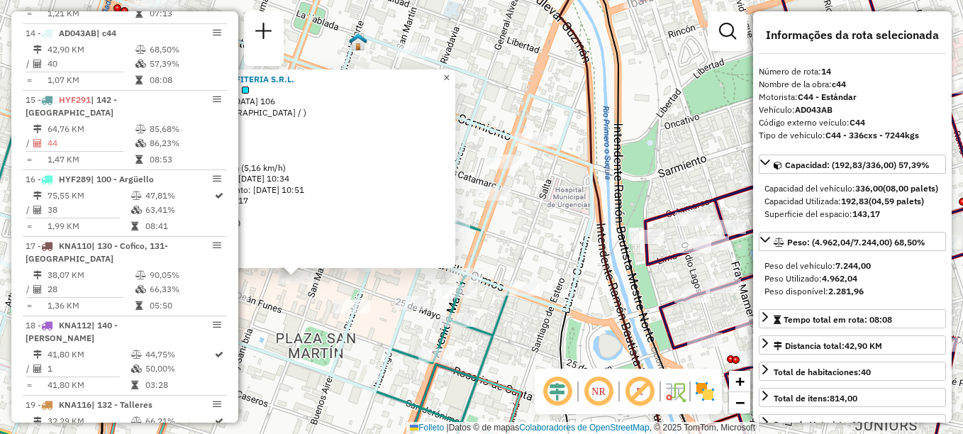
click at [455, 73] on link "×" at bounding box center [446, 78] width 17 height 17
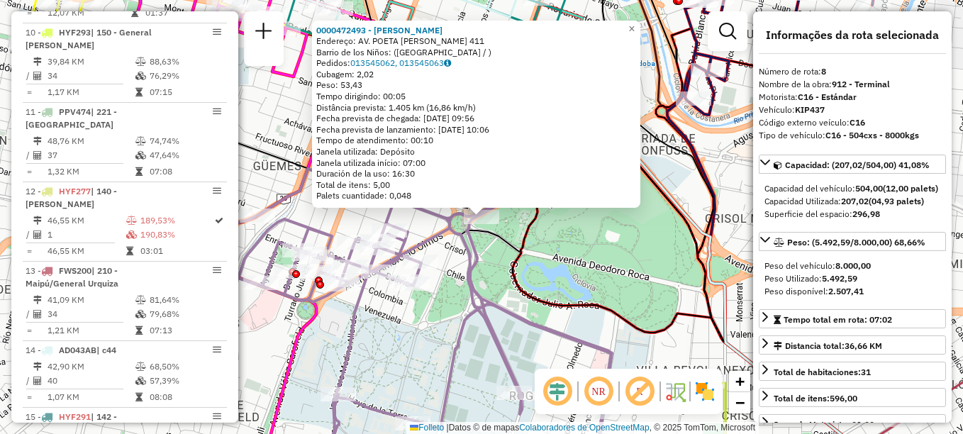
scroll to position [1048, 0]
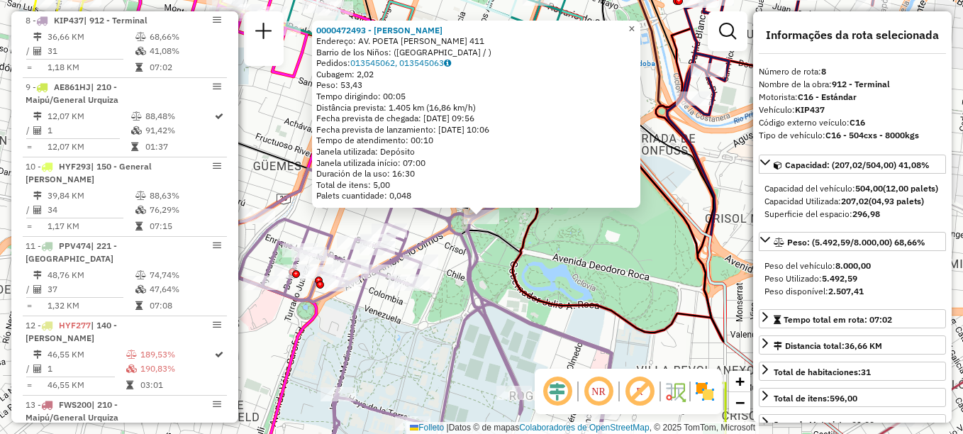
click at [634, 28] on link "×" at bounding box center [632, 29] width 17 height 17
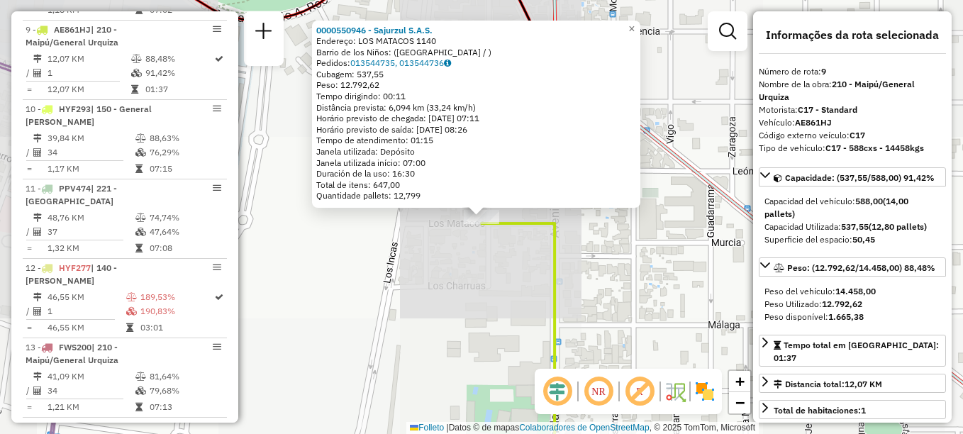
scroll to position [1115, 0]
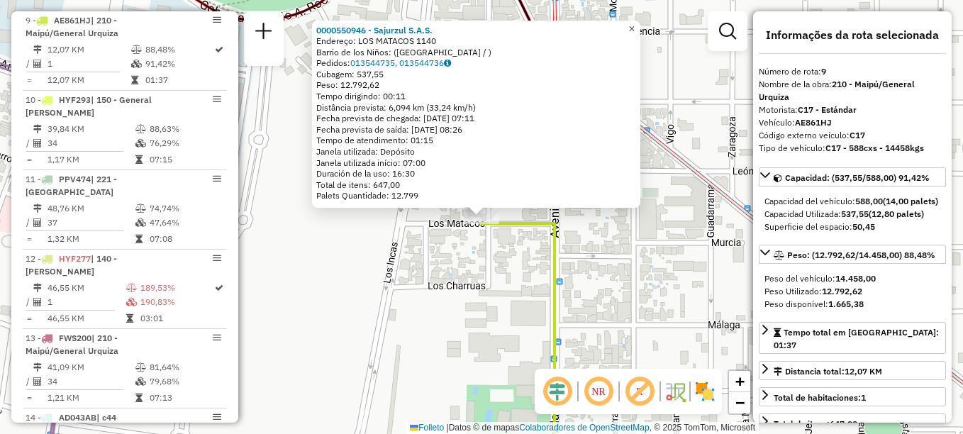
click at [635, 24] on span "×" at bounding box center [631, 29] width 6 height 12
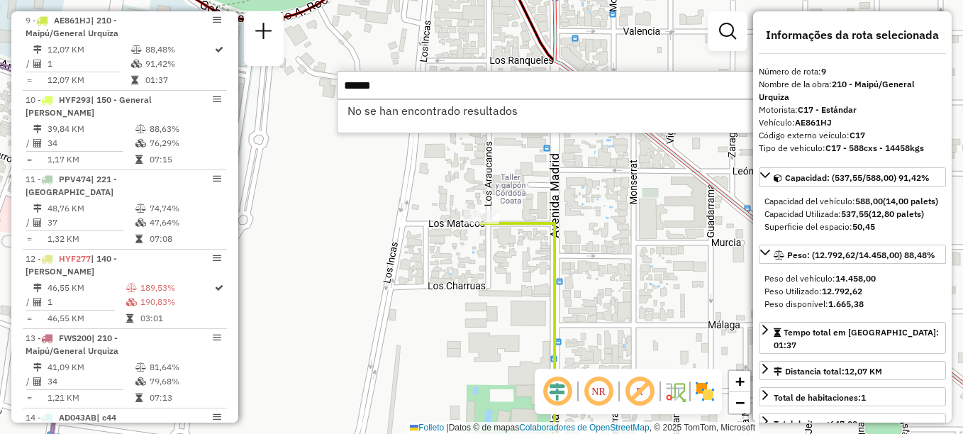
drag, startPoint x: 395, startPoint y: 80, endPoint x: 334, endPoint y: 85, distance: 61.2
click at [334, 85] on hb-router-mapa "Informações da Sessão 1258045 - [DATE] Creación: [DATE] 17:17 Depósito: SAZ AR …" at bounding box center [481, 217] width 963 height 434
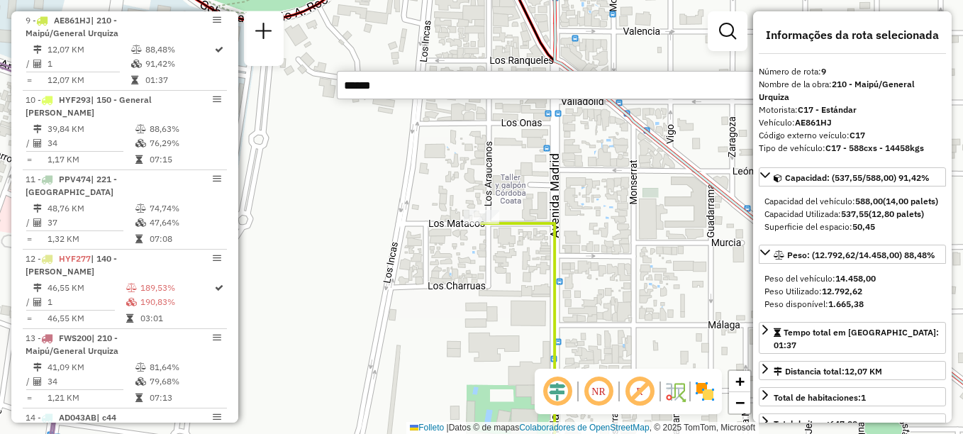
type input "******"
